Goal: Task Accomplishment & Management: Manage account settings

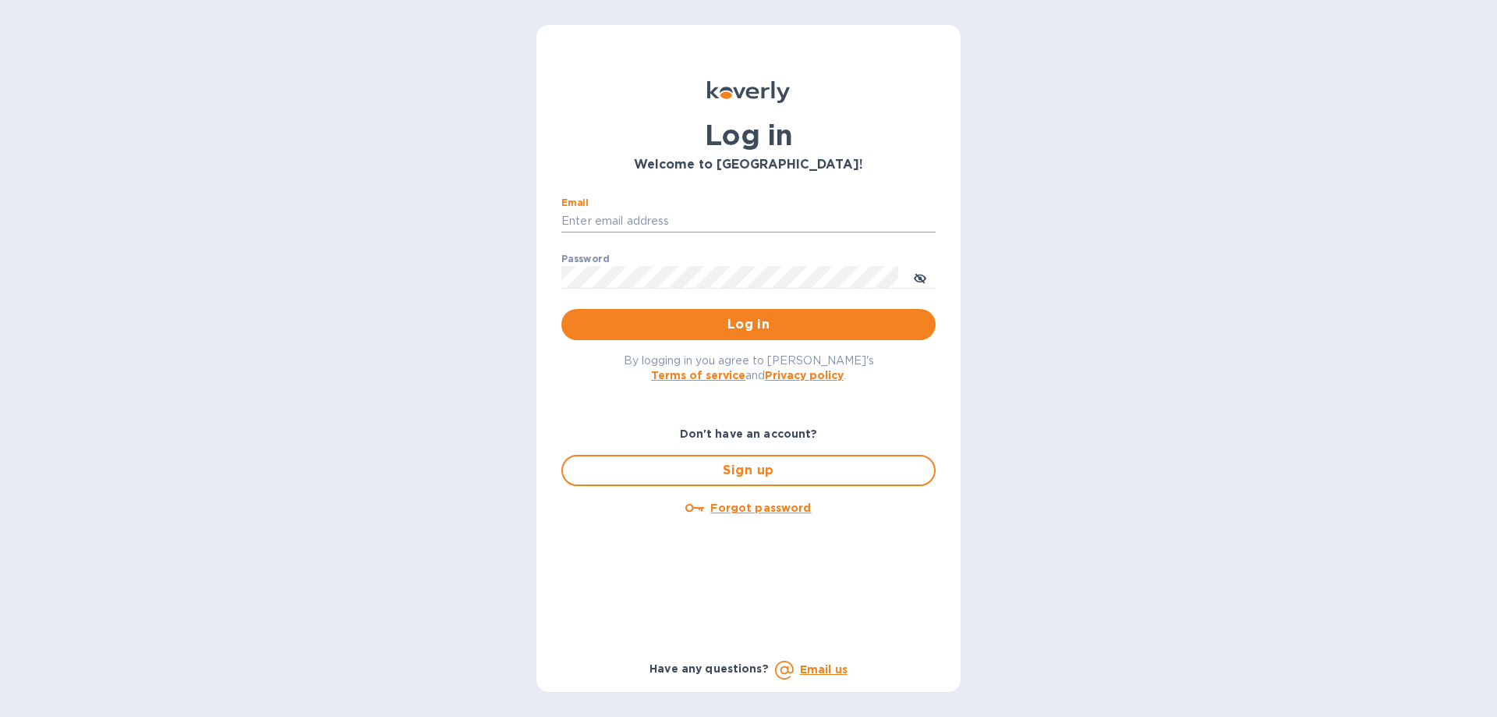
click at [637, 220] on input "Email" at bounding box center [748, 221] width 374 height 23
type input "W"
type input "williamokk@gmail.com"
click at [921, 274] on icon "toggle password visibility" at bounding box center [920, 278] width 12 height 12
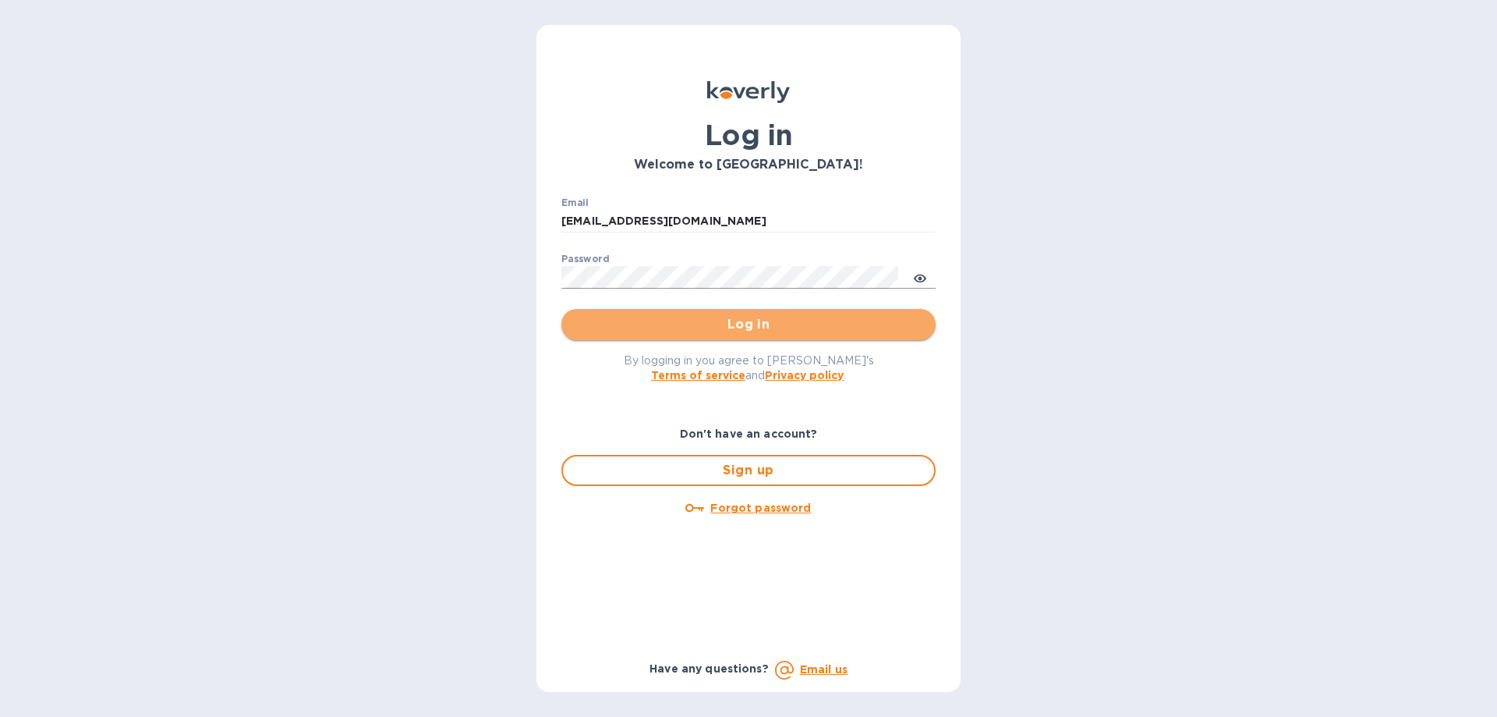
click at [689, 327] on span "Log in" at bounding box center [748, 324] width 349 height 19
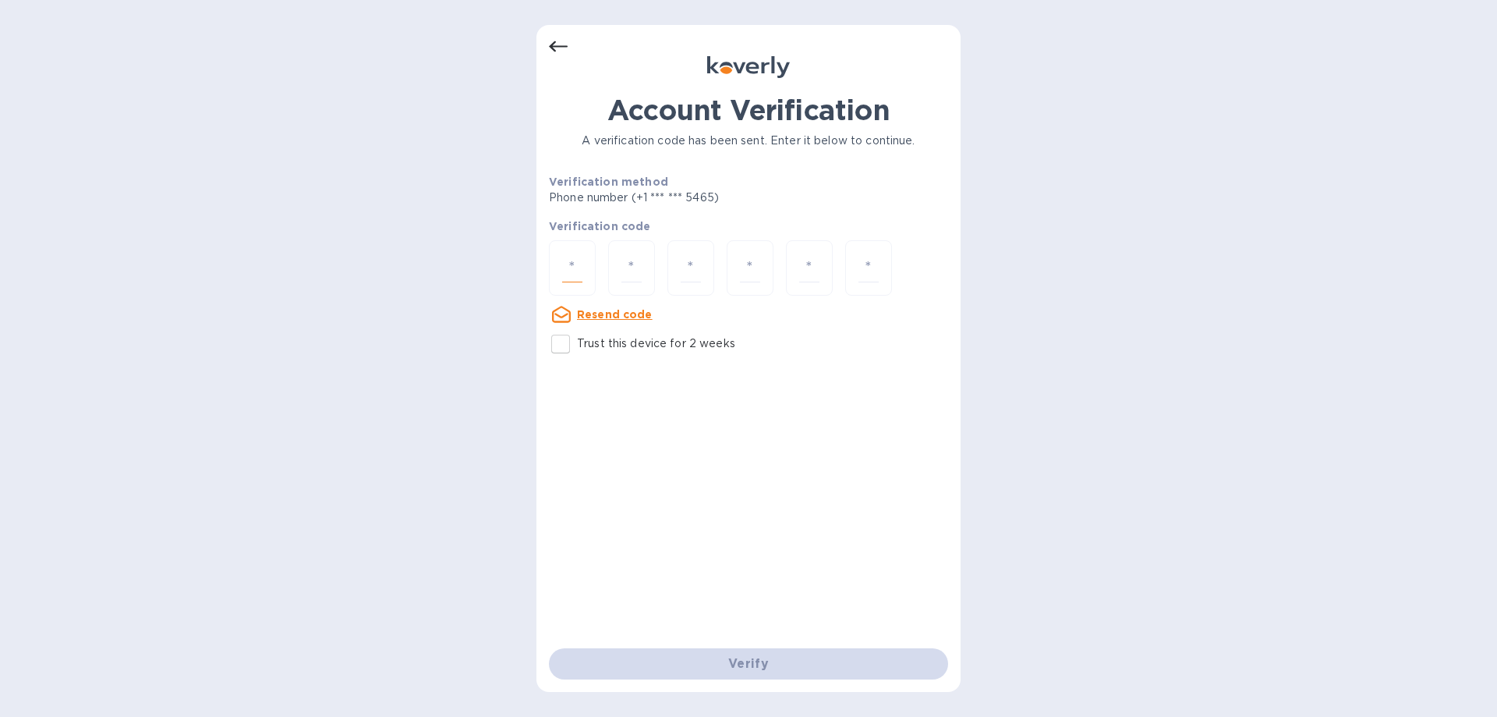
click at [578, 271] on input "number" at bounding box center [572, 267] width 20 height 29
type input "5"
type input "3"
type input "5"
type input "4"
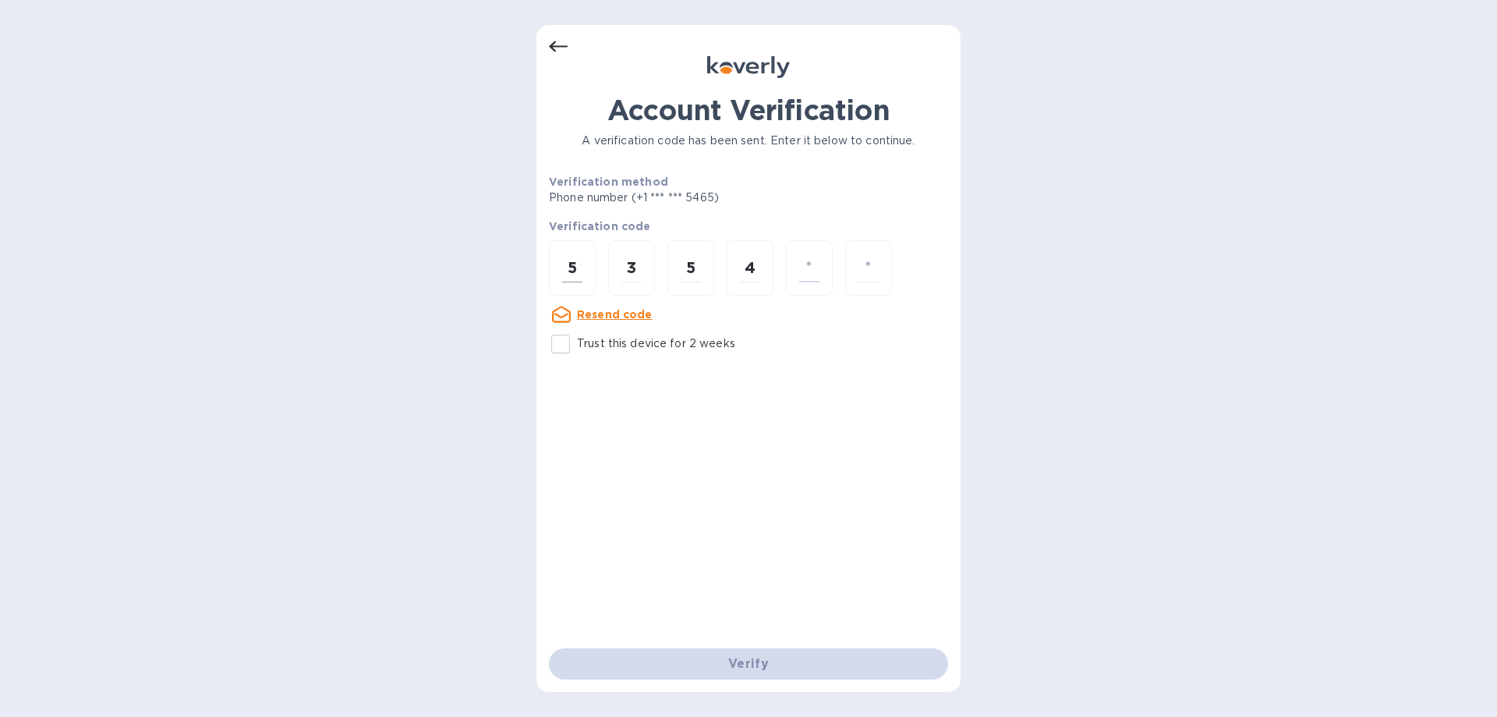
type input "1"
type input "0"
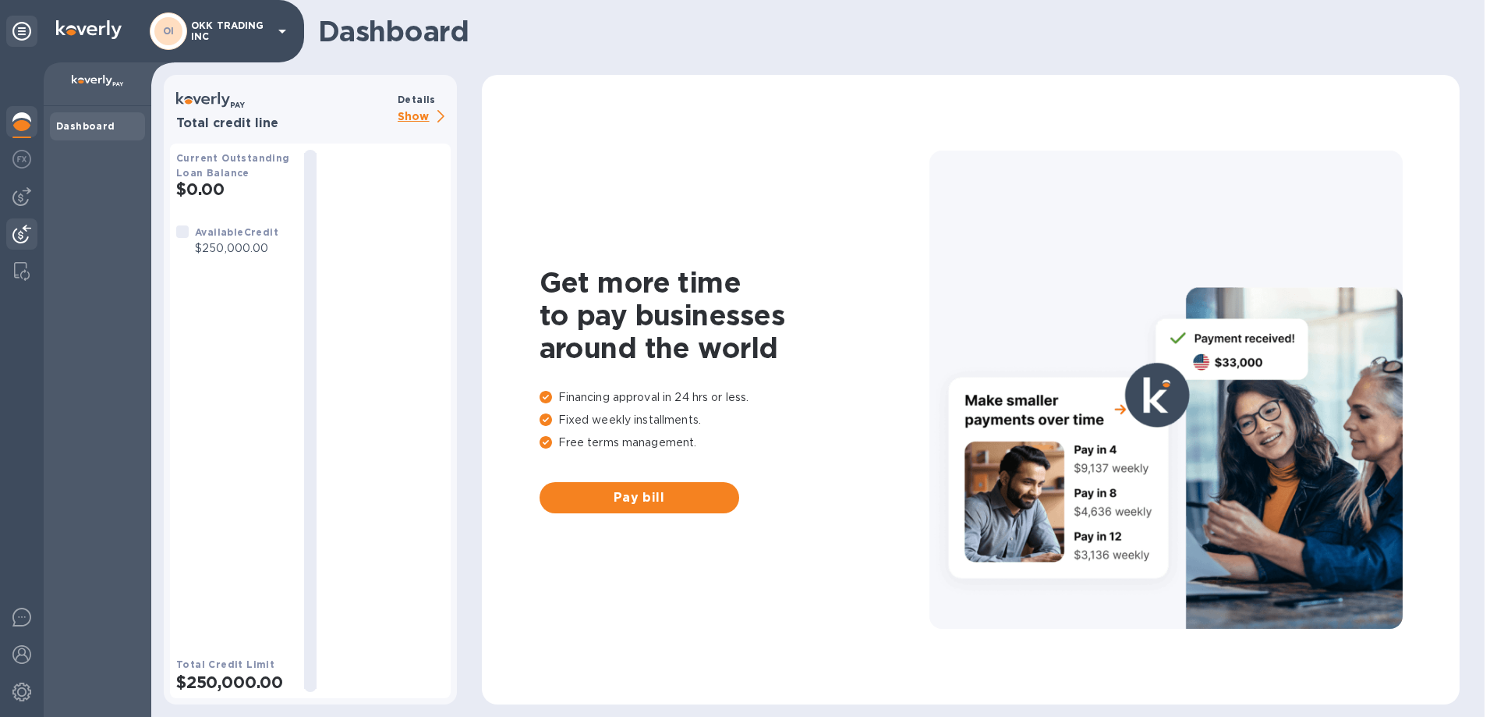
click at [23, 236] on img at bounding box center [21, 234] width 19 height 19
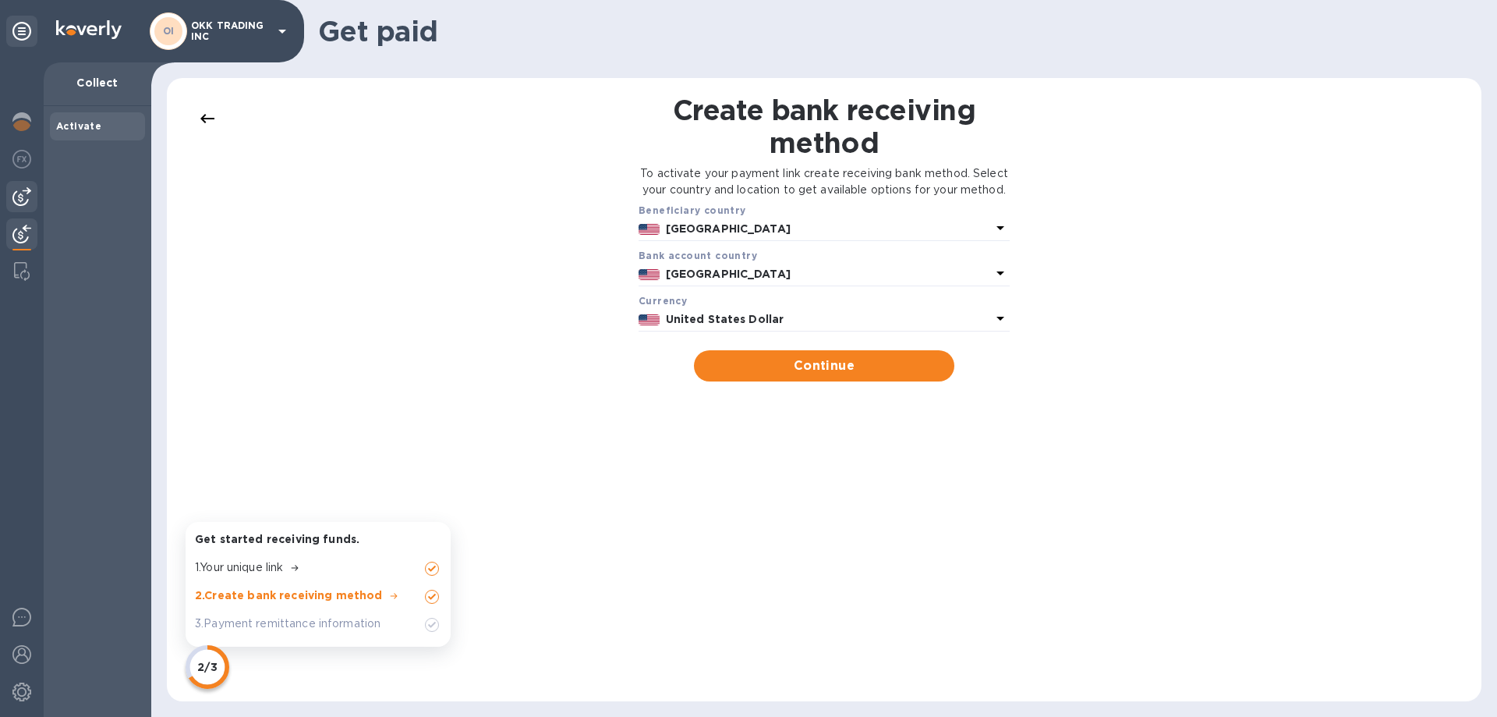
click at [17, 193] on img at bounding box center [21, 196] width 19 height 19
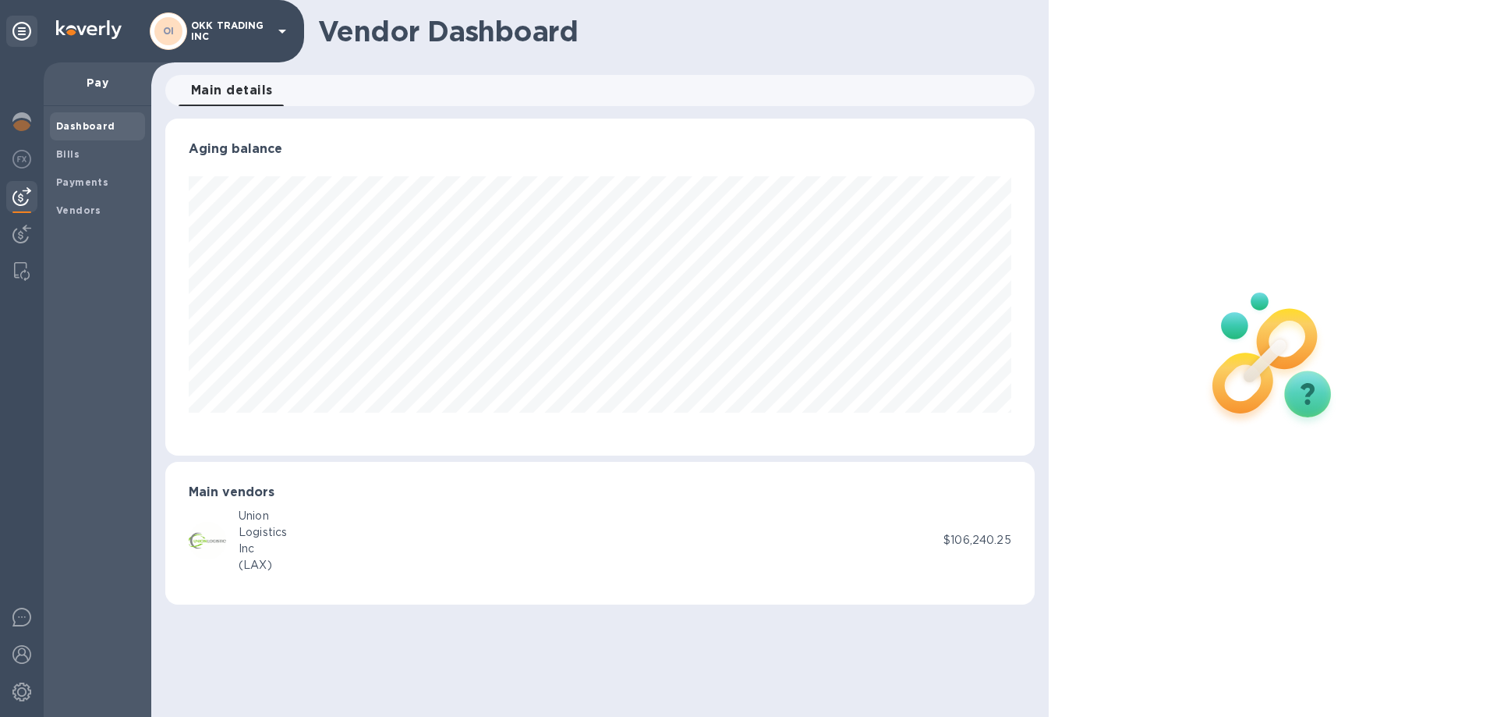
scroll to position [337, 869]
click at [89, 204] on b "Vendors" at bounding box center [78, 210] width 45 height 12
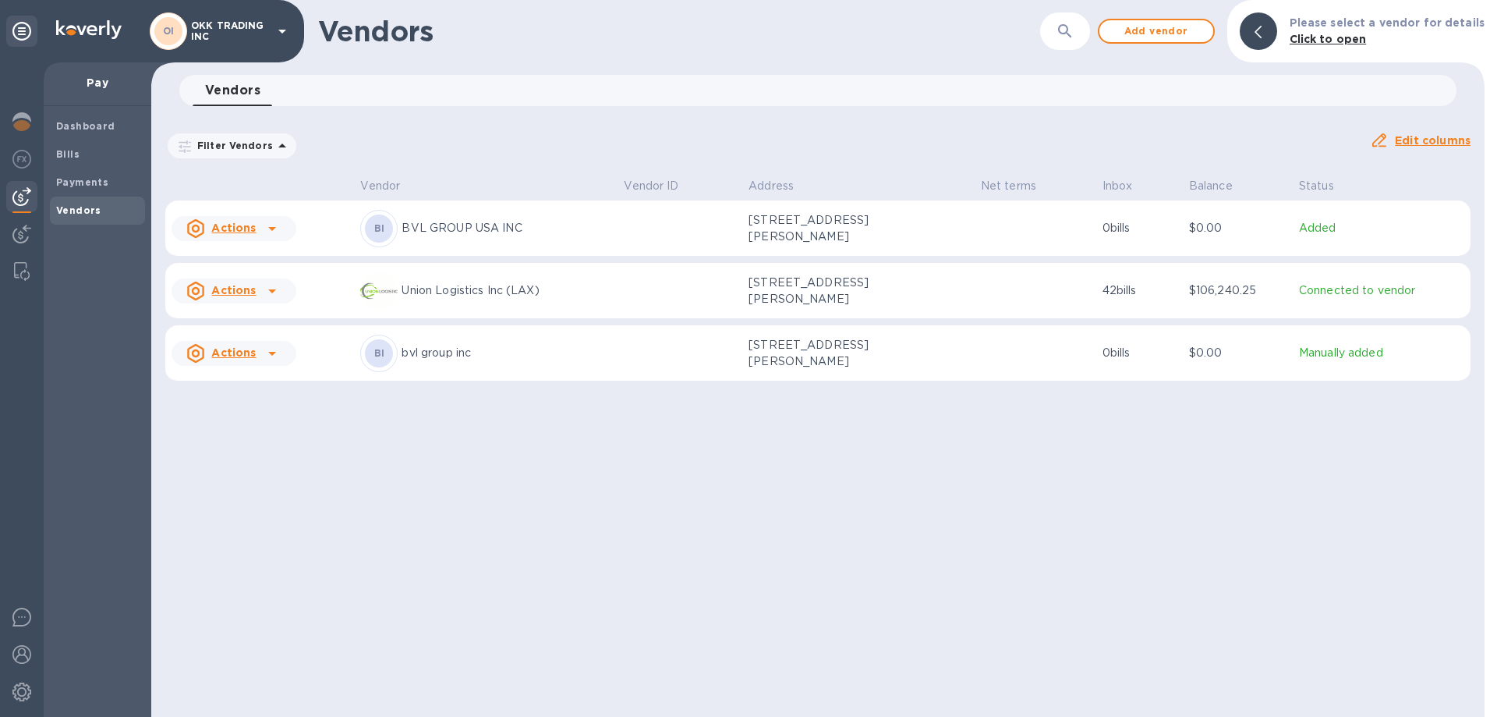
click at [470, 230] on p "BVL GROUP USA INC" at bounding box center [507, 228] width 210 height 16
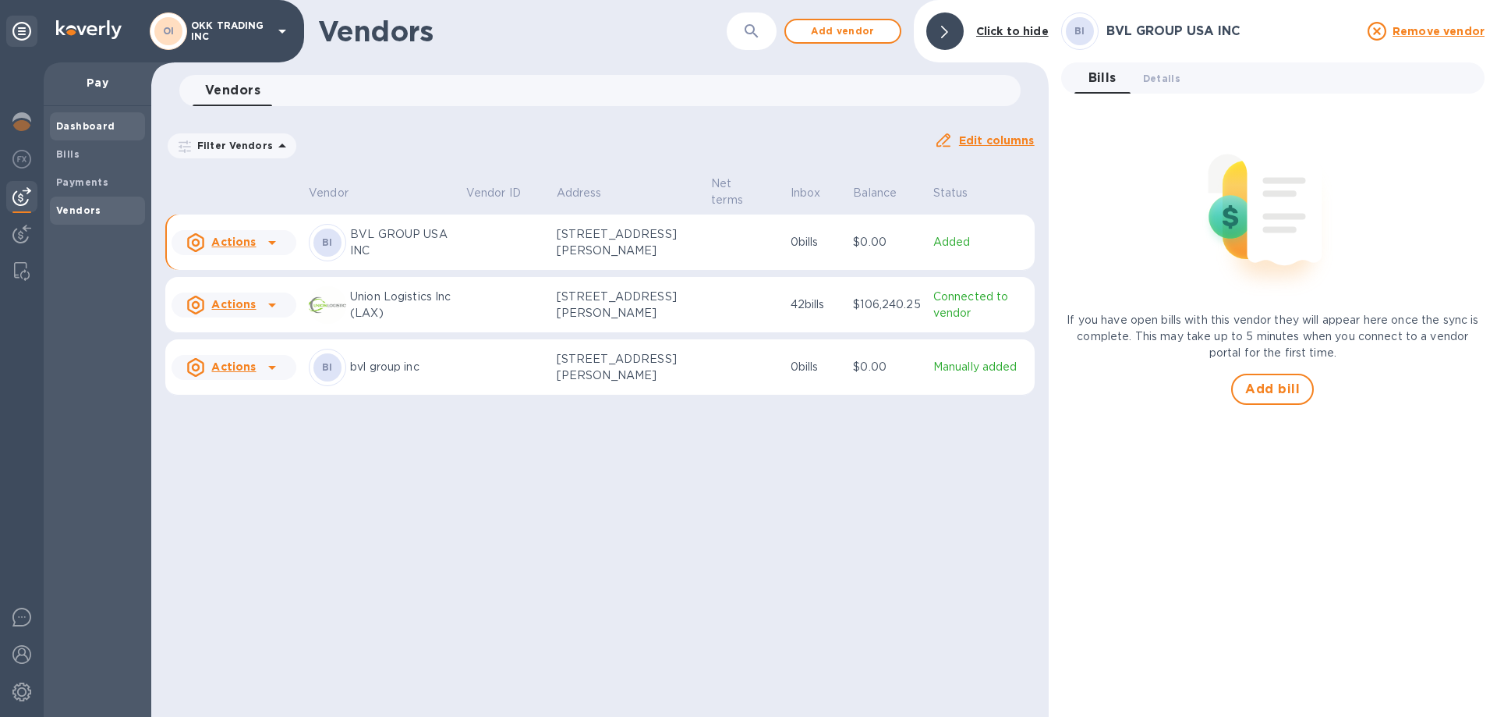
click at [69, 127] on b "Dashboard" at bounding box center [85, 126] width 59 height 12
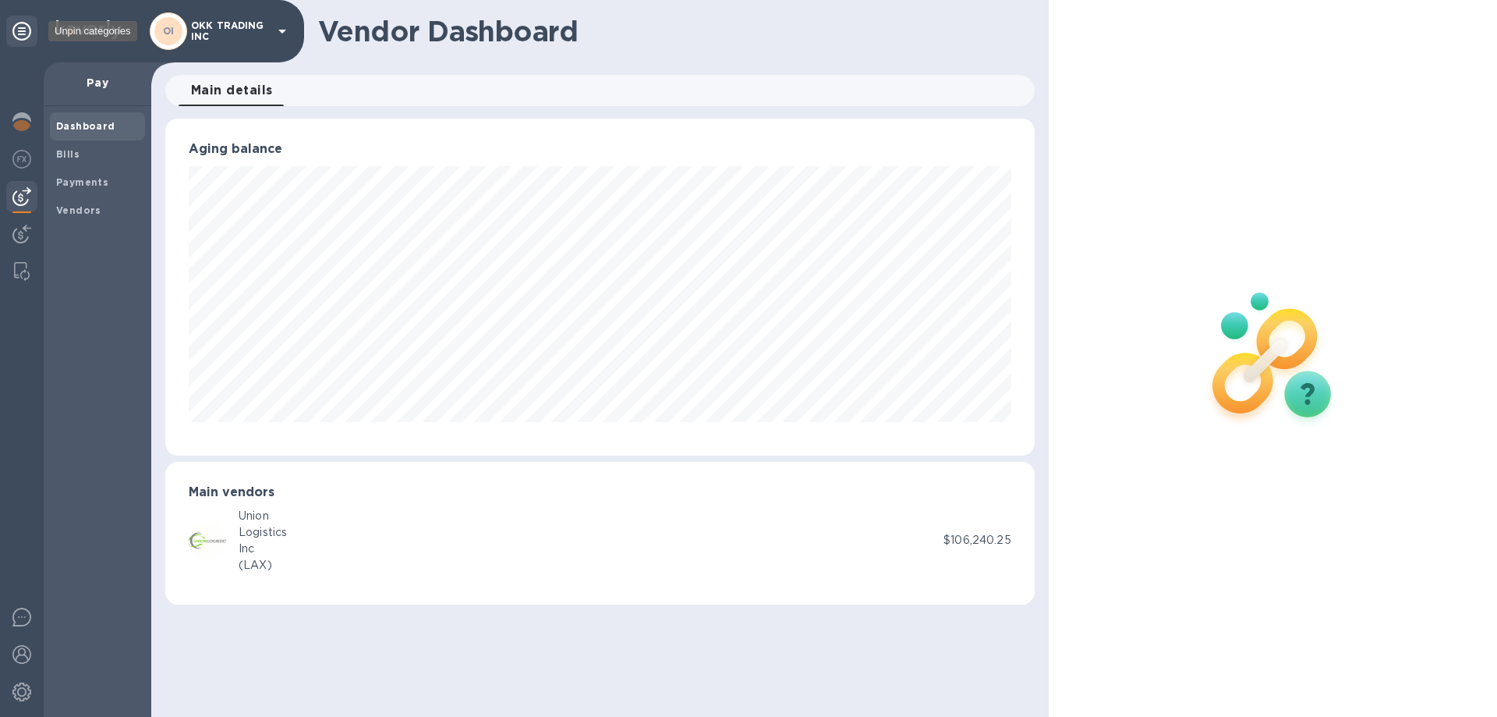
scroll to position [337, 869]
click at [278, 33] on icon at bounding box center [282, 31] width 19 height 19
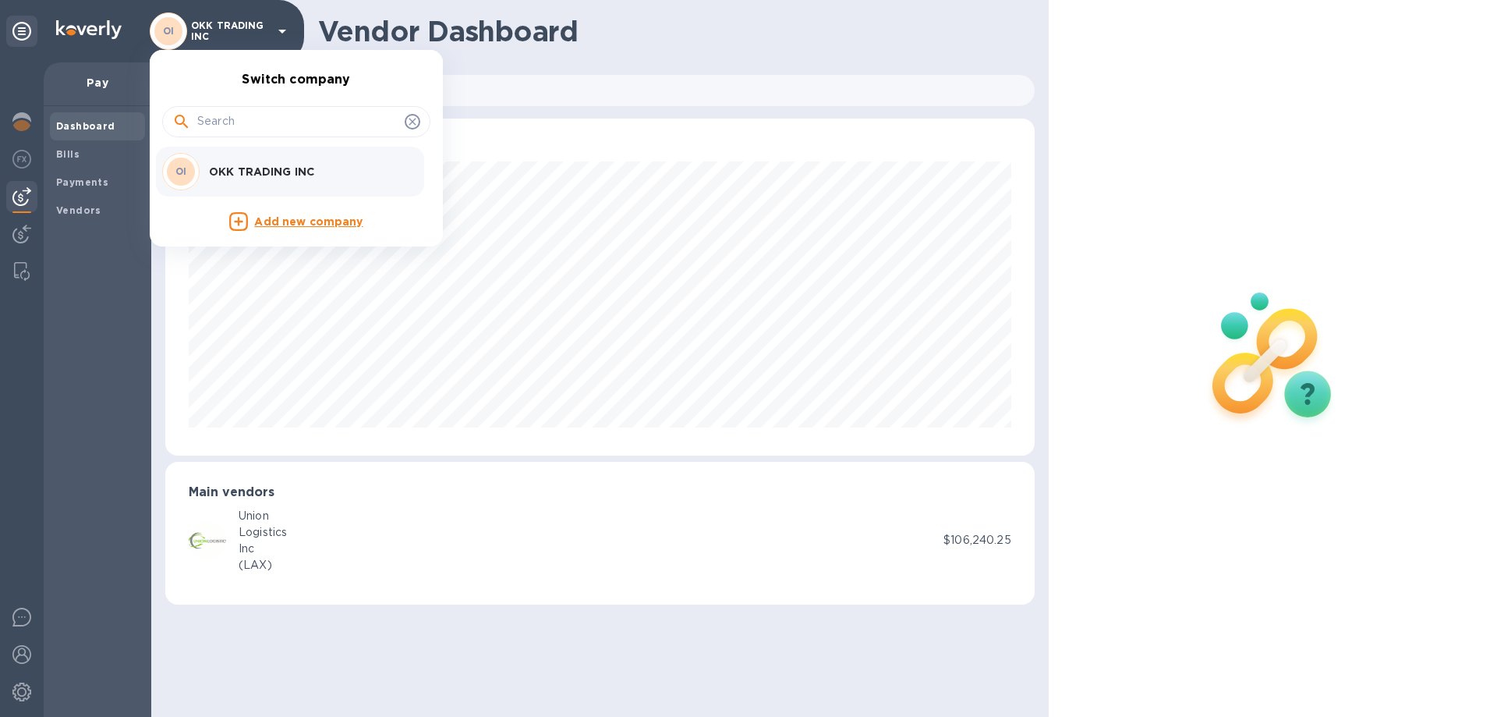
click at [278, 33] on div at bounding box center [748, 358] width 1497 height 717
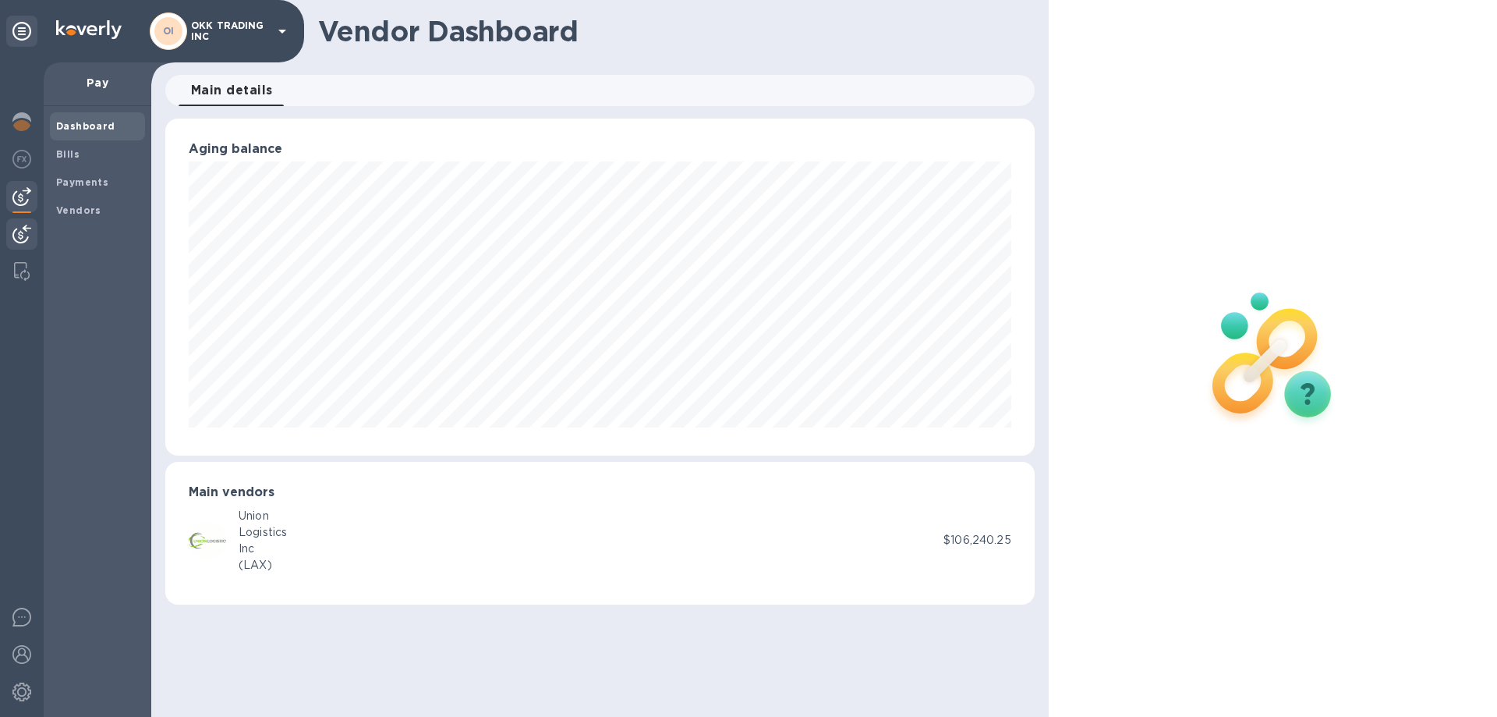
click at [22, 235] on img at bounding box center [21, 234] width 19 height 19
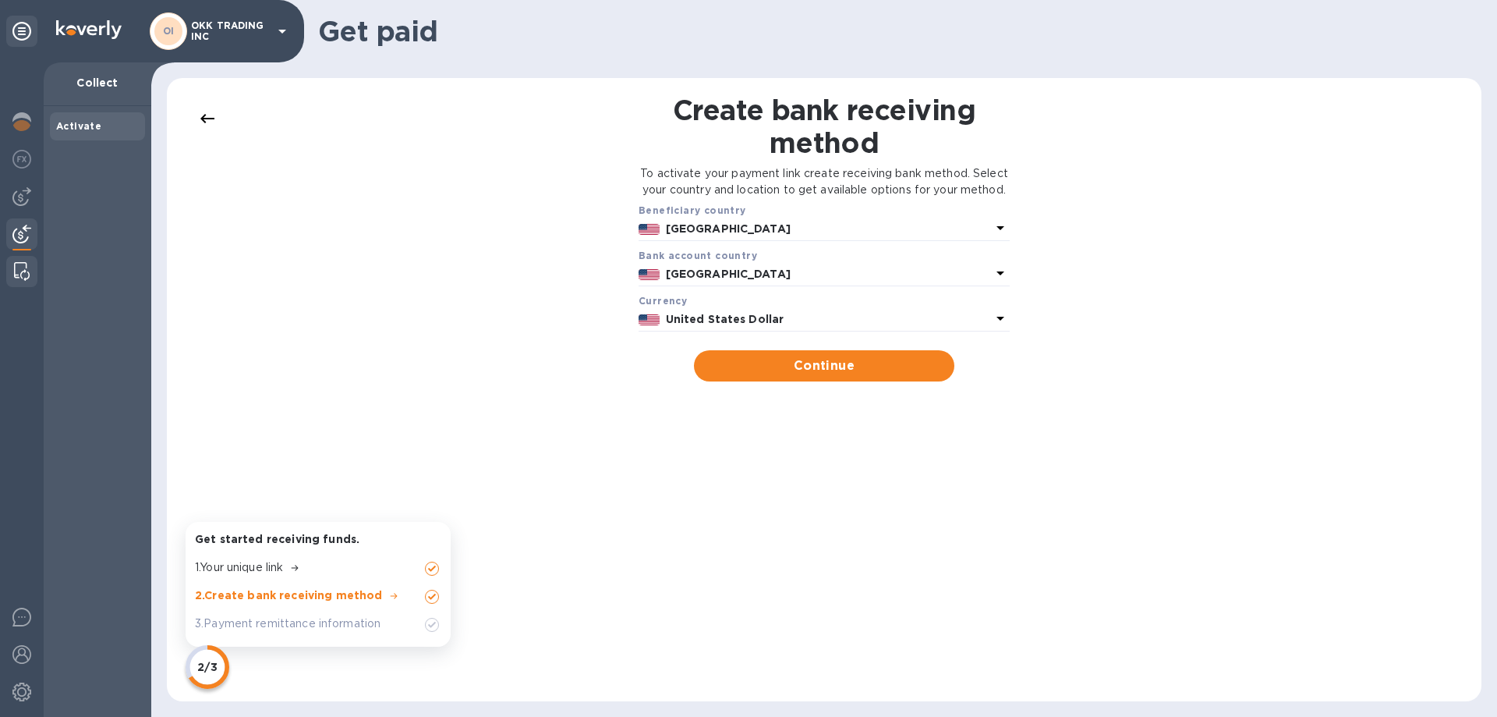
click at [15, 268] on img at bounding box center [22, 271] width 16 height 19
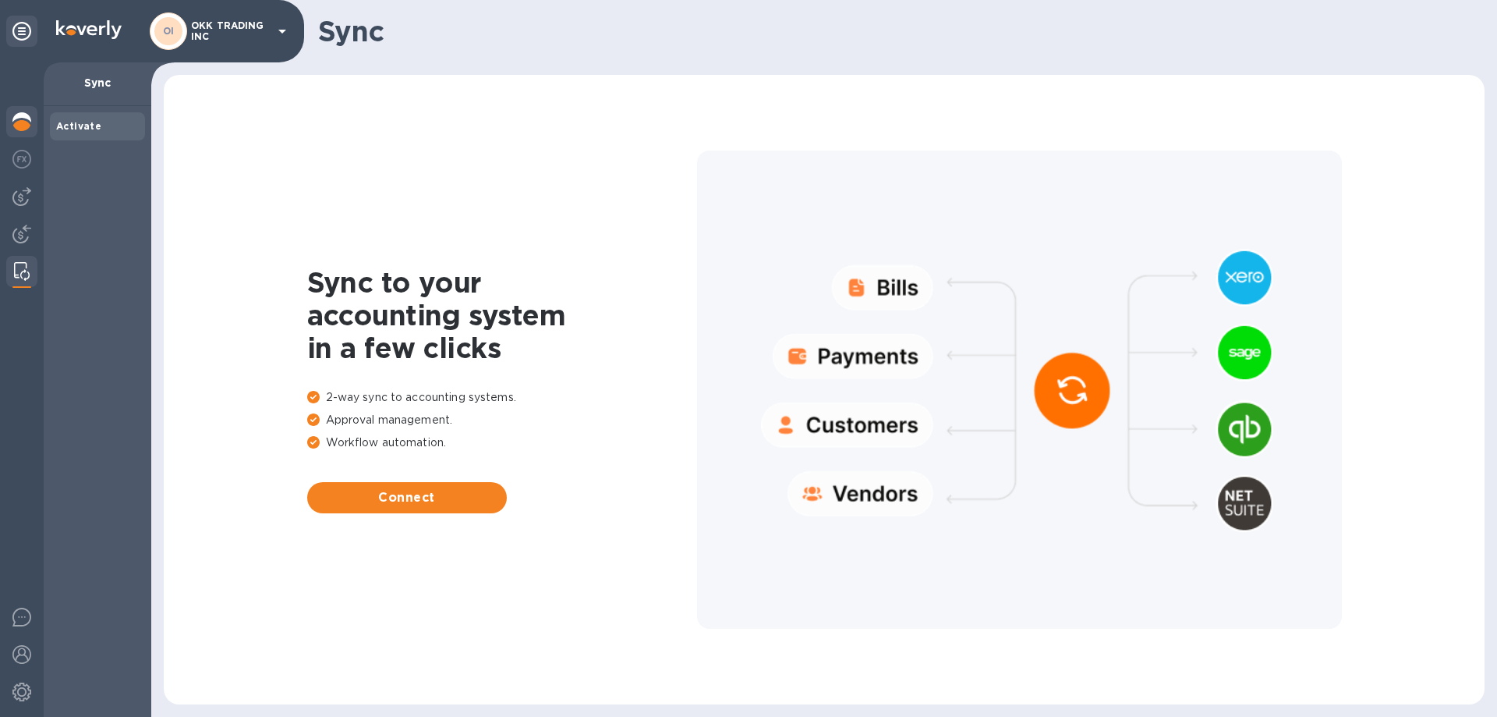
click at [19, 115] on img at bounding box center [21, 121] width 19 height 19
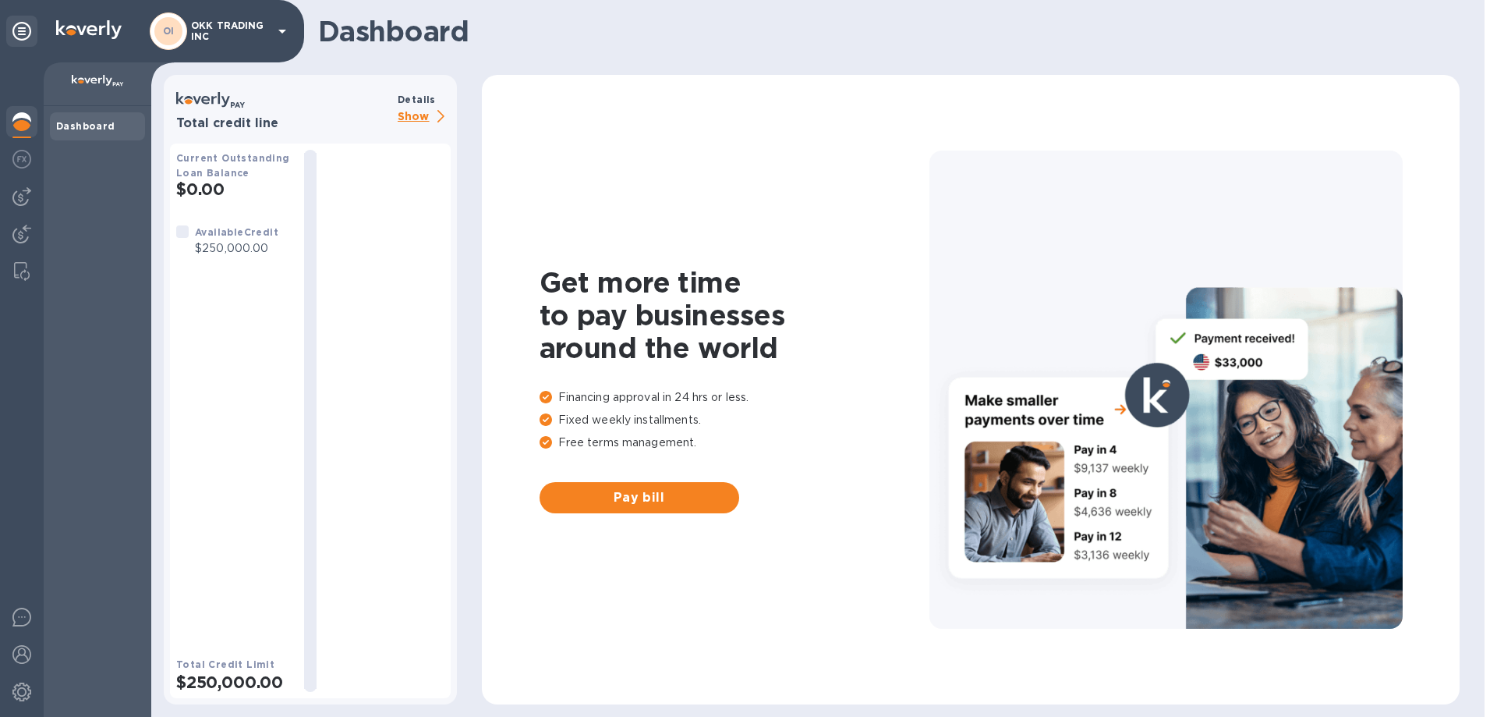
click at [426, 120] on p "Show" at bounding box center [424, 117] width 53 height 19
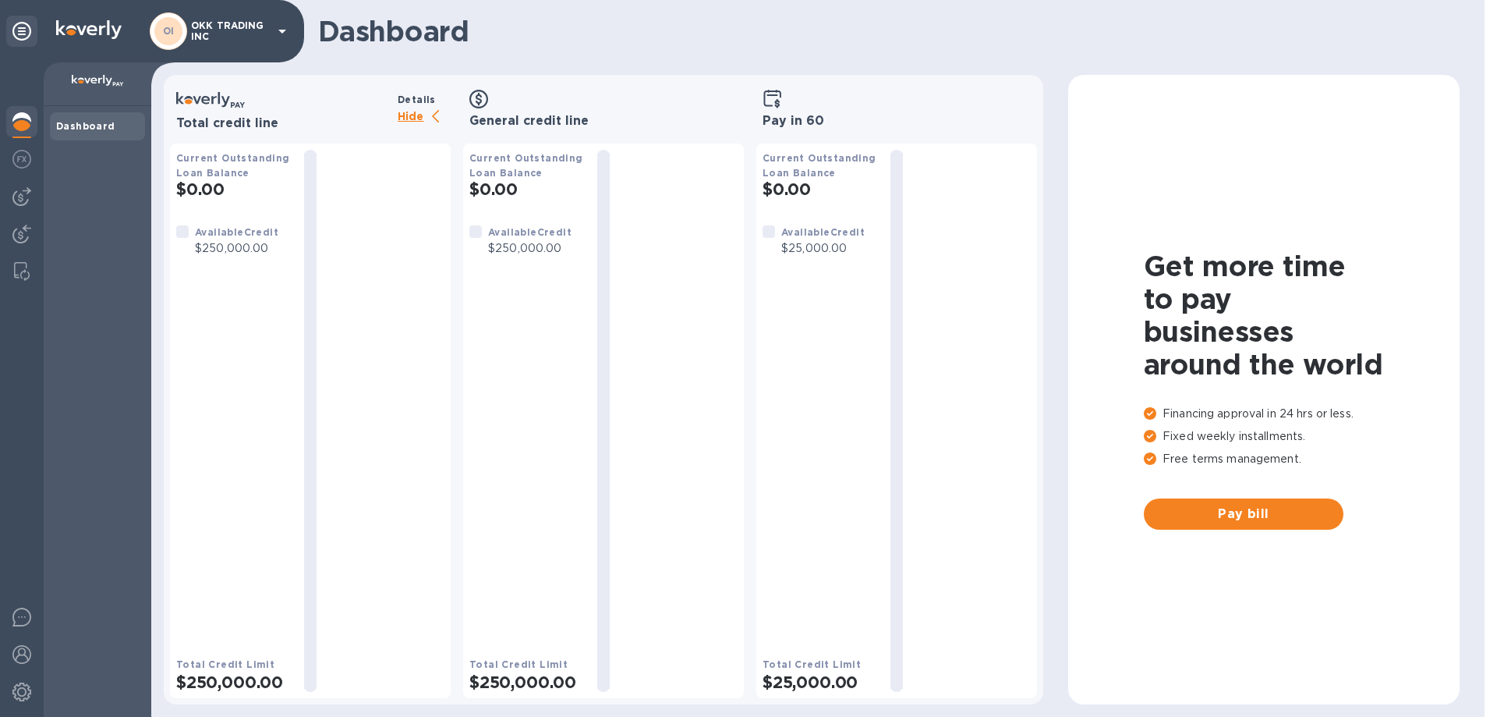
click at [783, 114] on h3 "Pay in 60" at bounding box center [897, 121] width 268 height 15
click at [24, 192] on img at bounding box center [21, 196] width 19 height 19
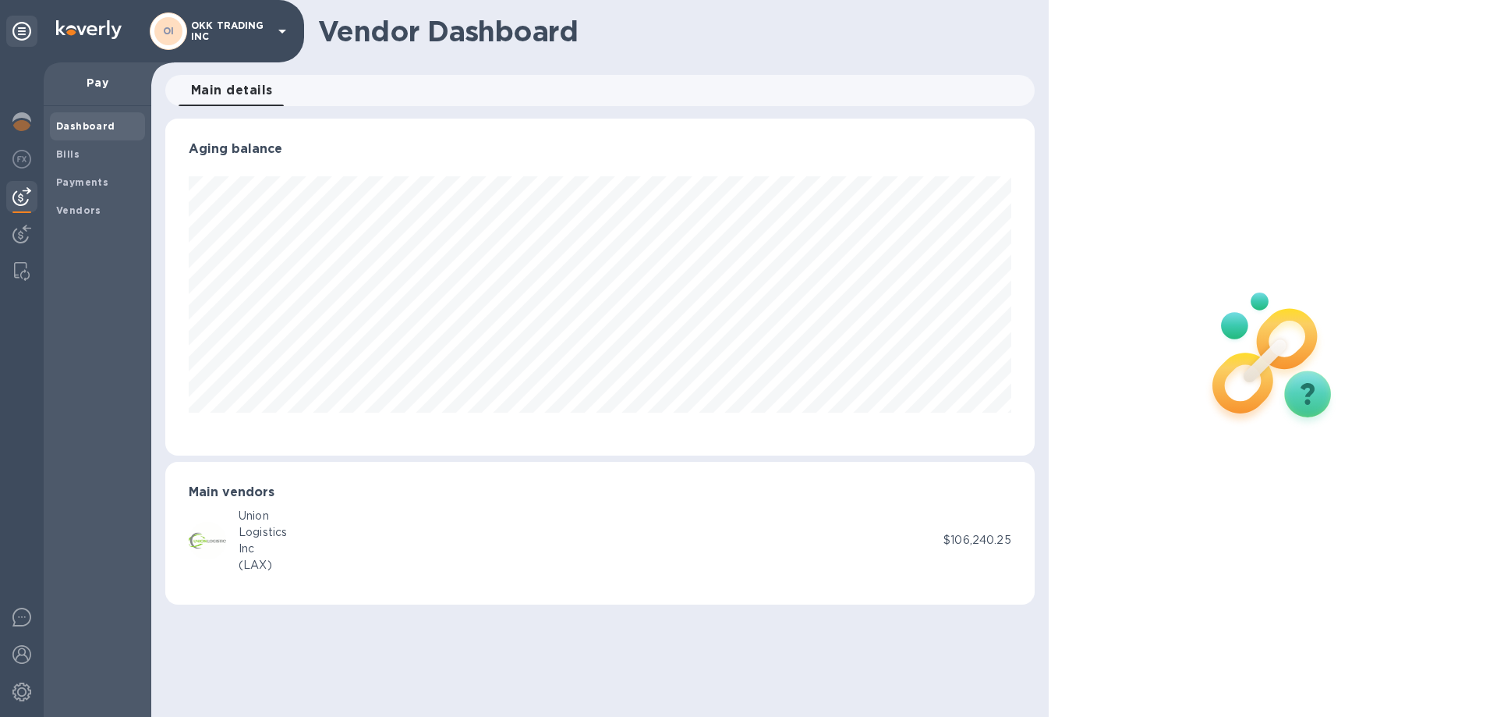
scroll to position [337, 869]
click at [83, 207] on b "Vendors" at bounding box center [78, 210] width 45 height 12
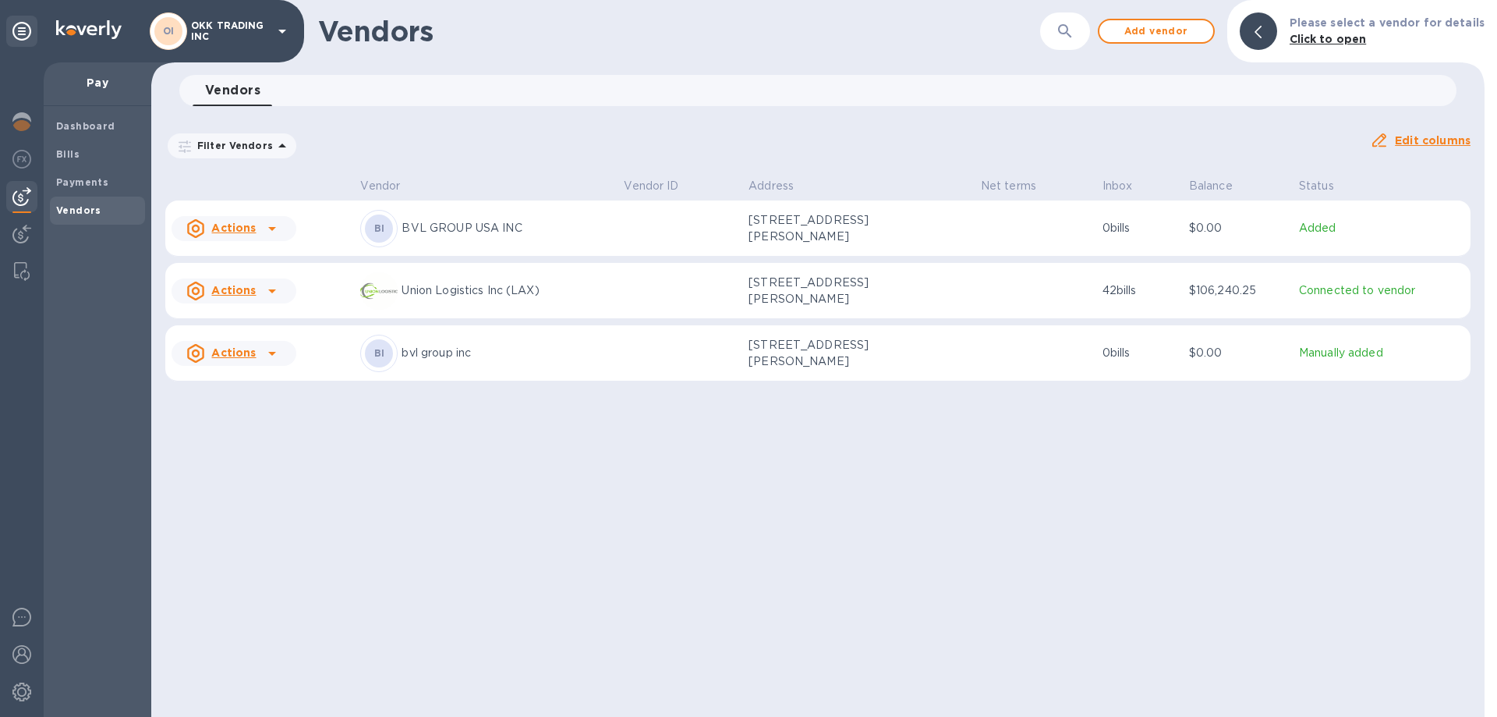
click at [230, 233] on u "Actions" at bounding box center [233, 227] width 44 height 12
click at [236, 363] on div at bounding box center [748, 358] width 1497 height 717
click at [236, 363] on div "Vendor actions Add new bill Remove vendor" at bounding box center [748, 358] width 1497 height 717
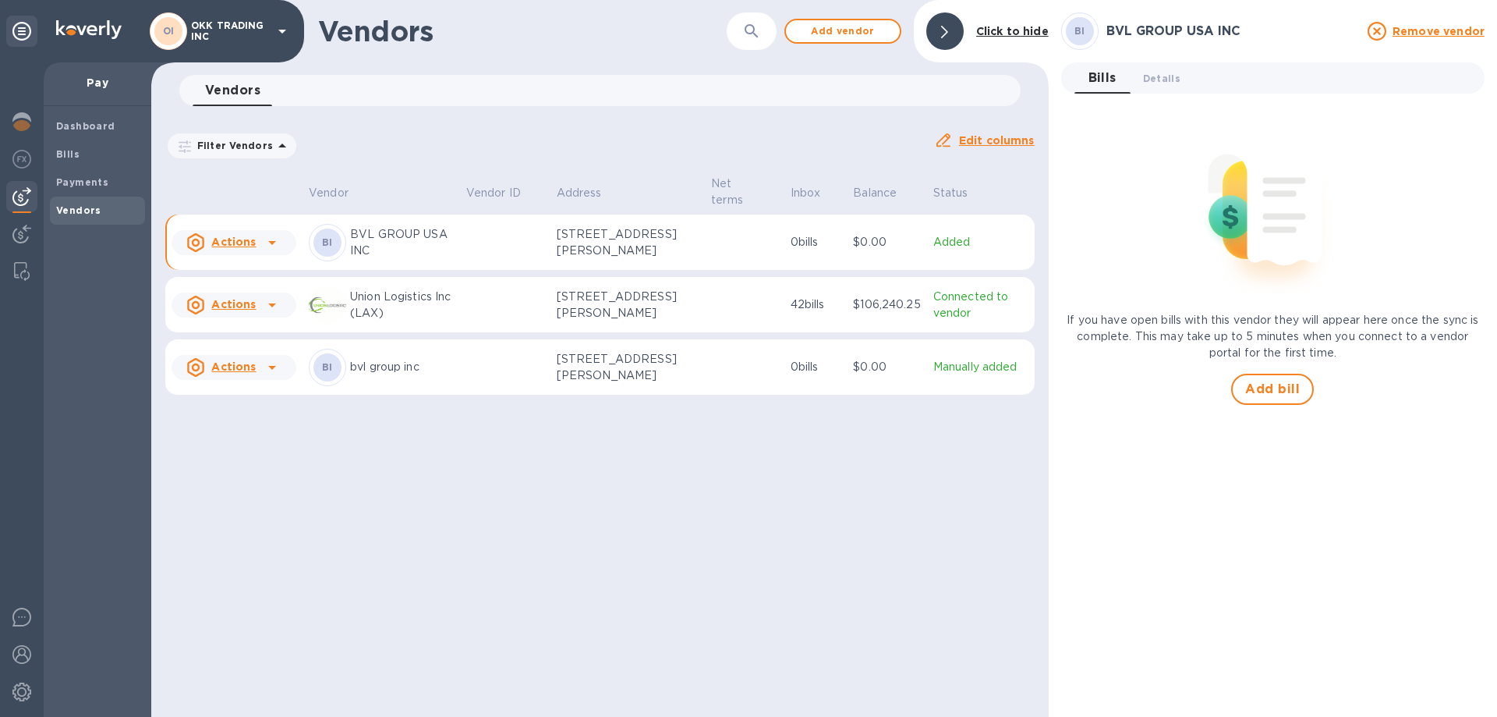
click at [273, 246] on icon at bounding box center [272, 242] width 19 height 19
